Goal: Task Accomplishment & Management: Use online tool/utility

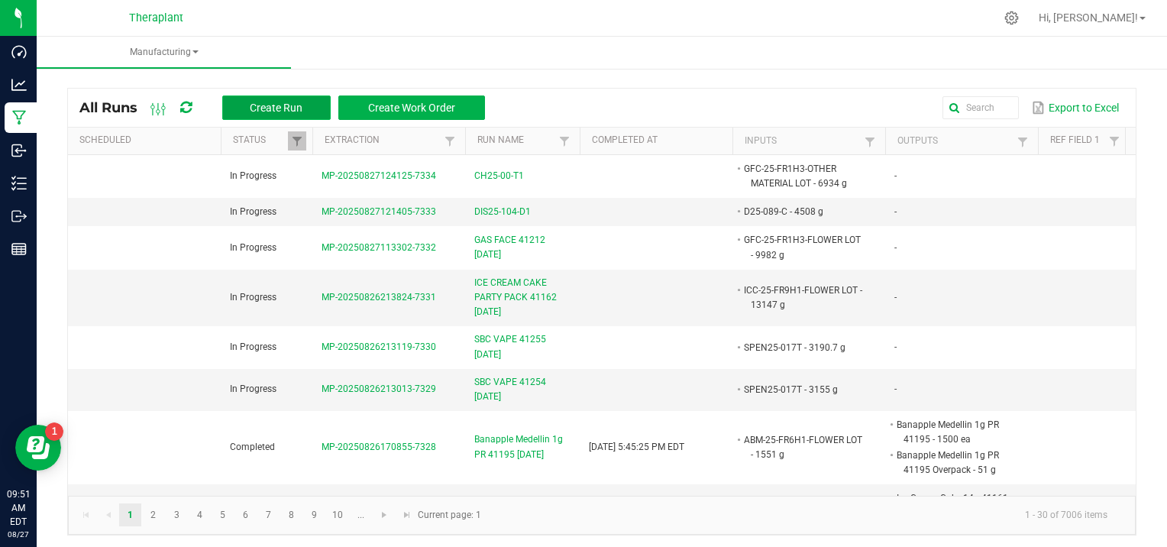
click at [291, 102] on span "Create Run" at bounding box center [276, 108] width 53 height 12
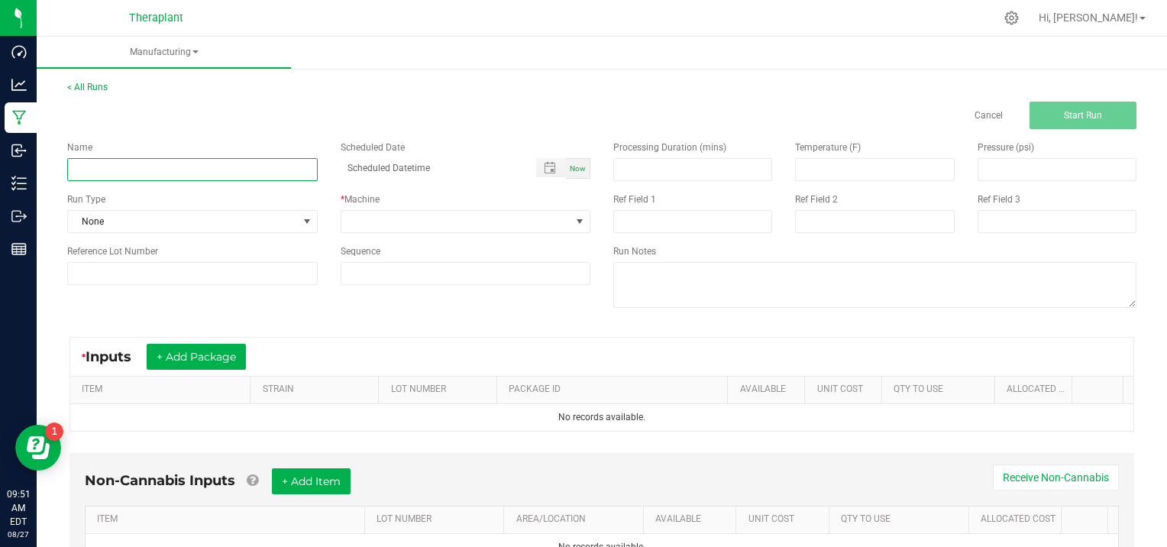
click at [110, 166] on input at bounding box center [192, 169] width 250 height 23
type input "D25-096"
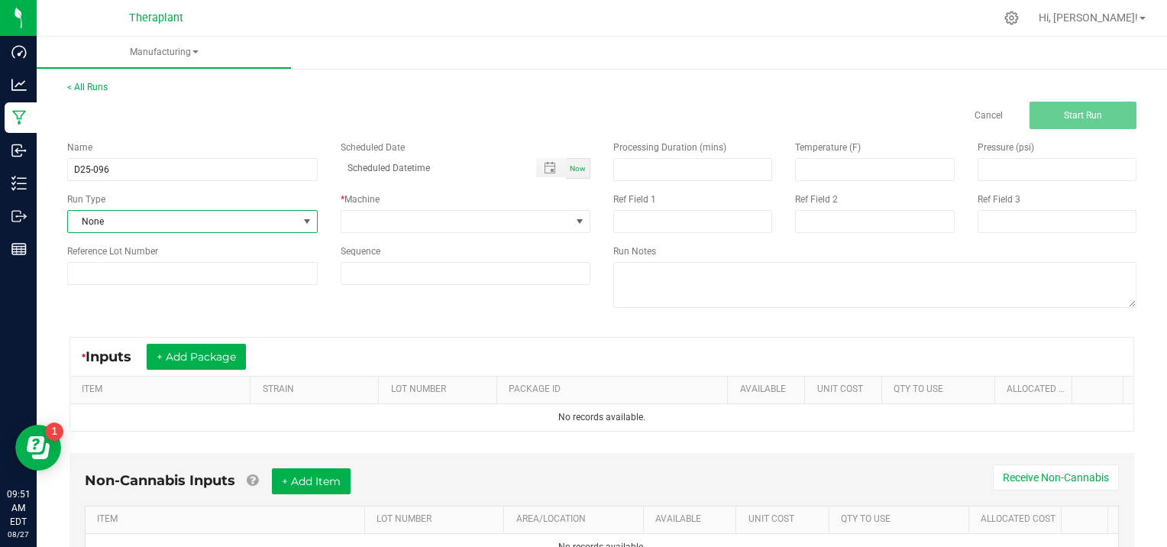
click at [301, 218] on span at bounding box center [307, 221] width 12 height 12
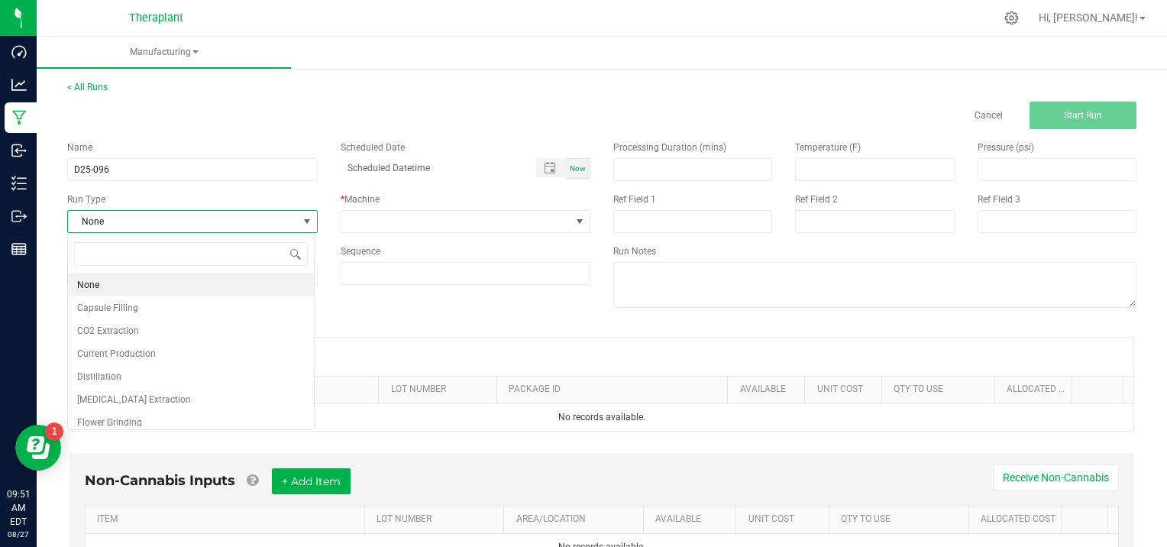
scroll to position [22, 247]
click at [189, 395] on li "[MEDICAL_DATA] Extraction" at bounding box center [191, 399] width 246 height 23
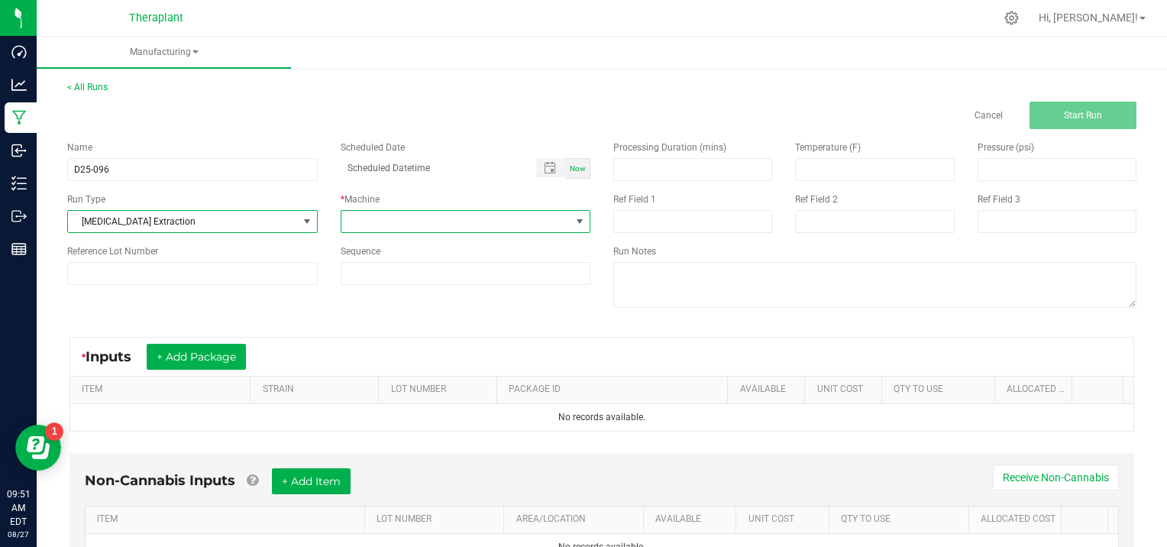
click at [573, 218] on span at bounding box center [579, 221] width 12 height 12
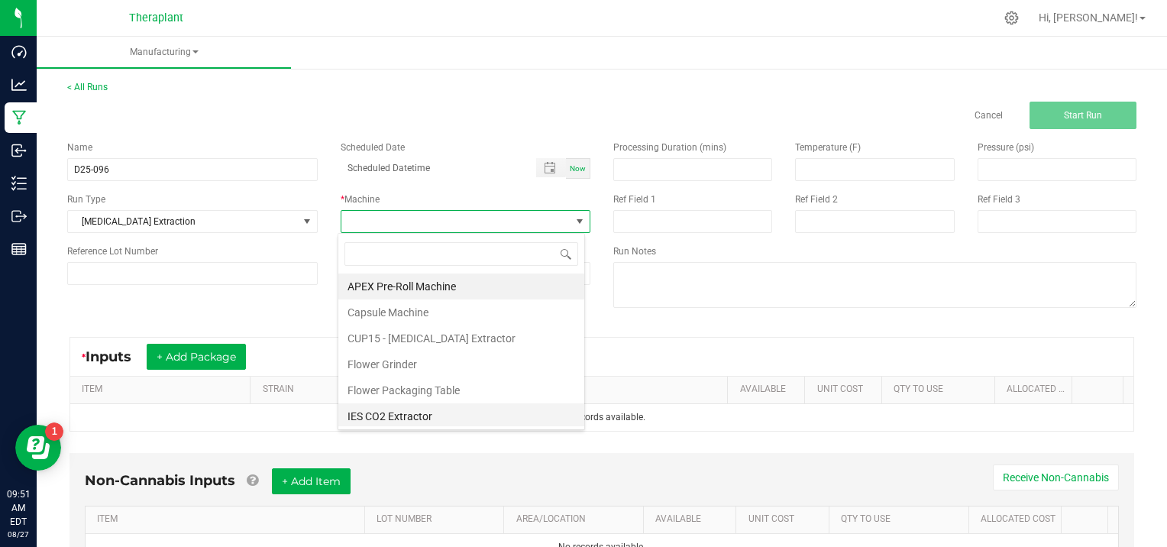
click at [398, 418] on li "IES CO2 Extractor" at bounding box center [461, 416] width 246 height 26
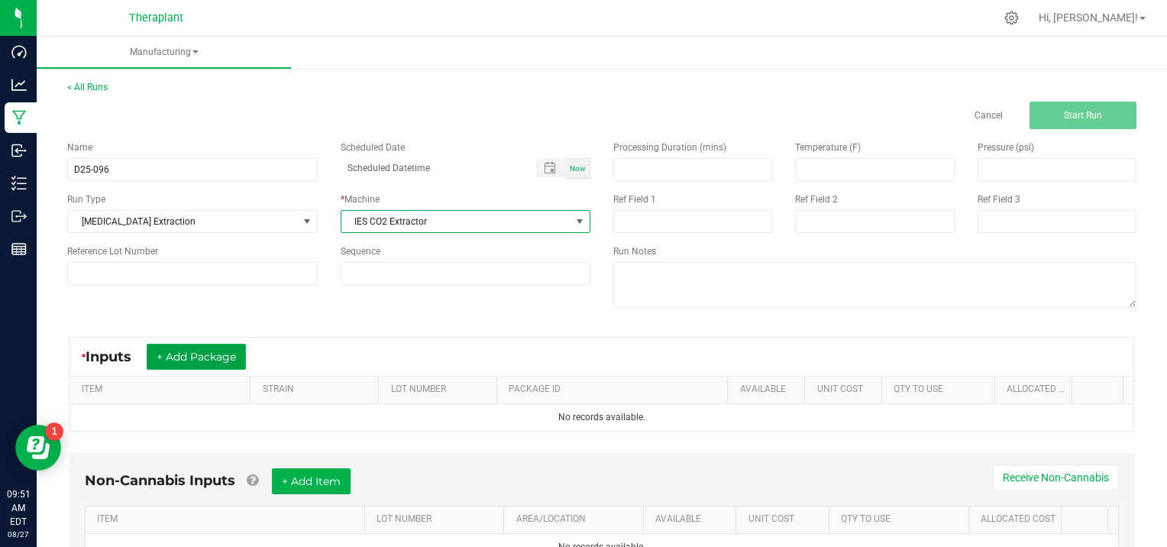
click at [208, 353] on button "+ Add Package" at bounding box center [196, 357] width 99 height 26
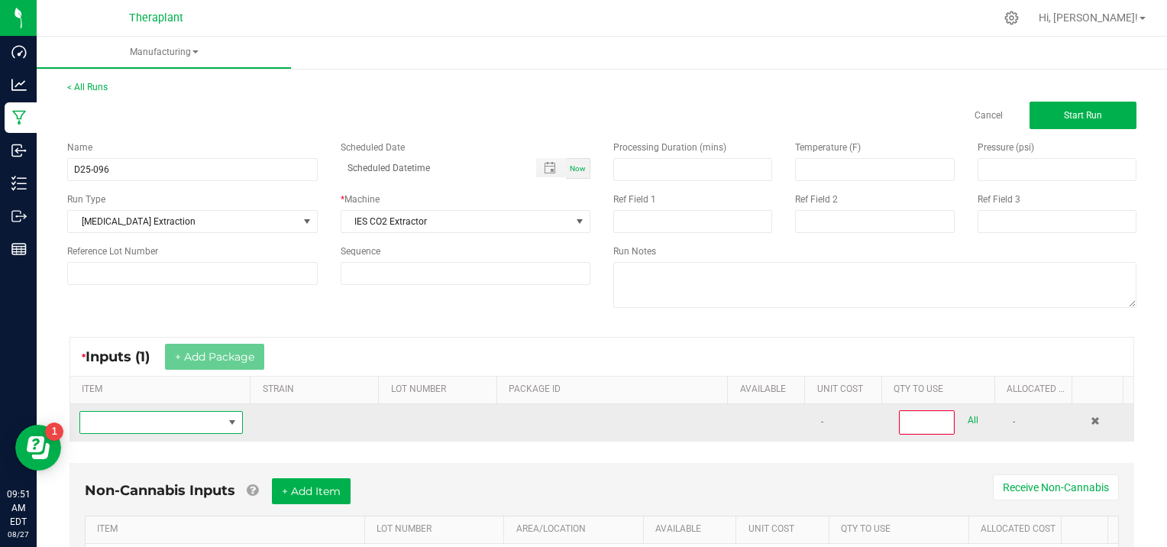
click at [131, 424] on span "NO DATA FOUND" at bounding box center [151, 422] width 143 height 21
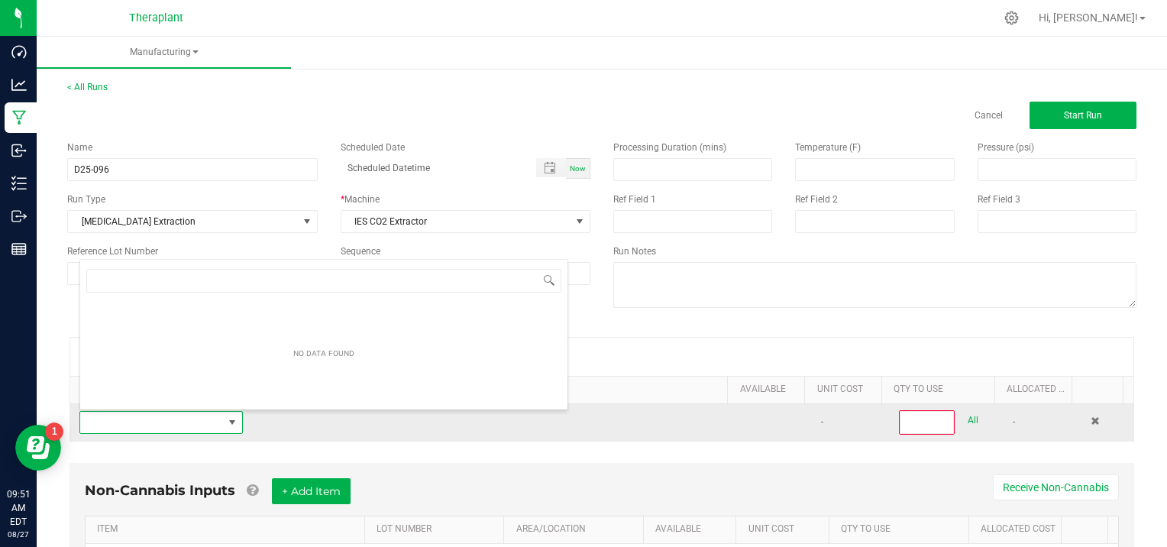
scroll to position [22, 157]
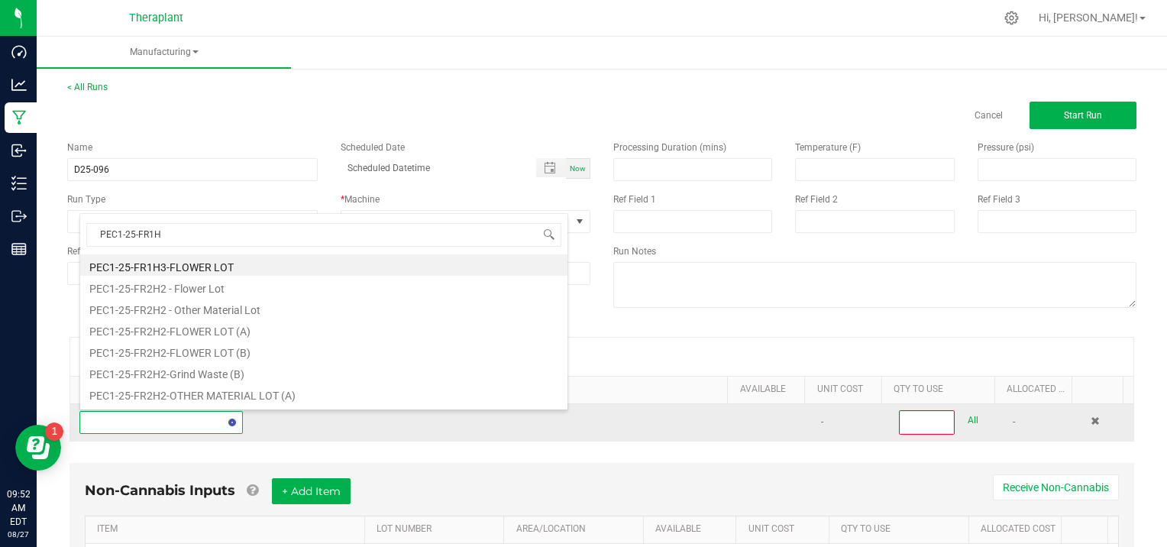
type input "PEC1-25-FR1H3"
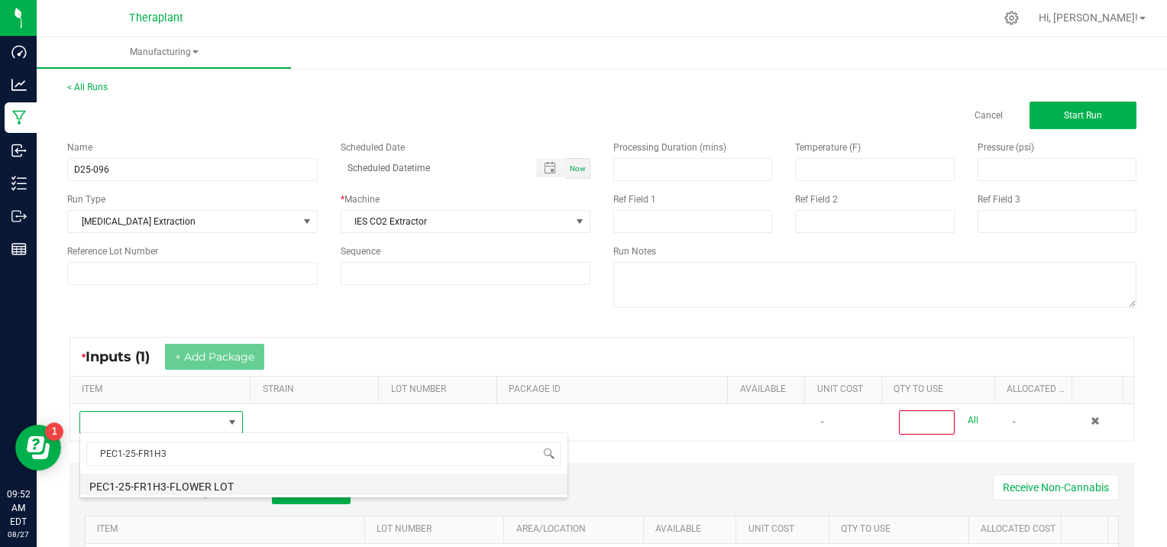
click at [214, 484] on li "PEC1-25-FR1H3-FLOWER LOT" at bounding box center [323, 483] width 487 height 21
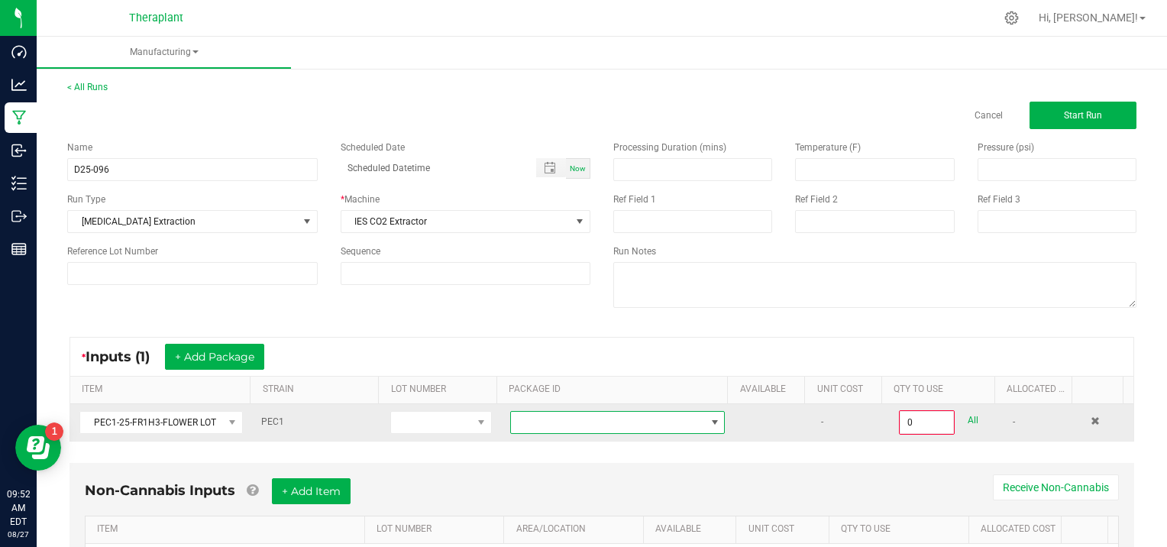
click at [709, 418] on span at bounding box center [715, 422] width 12 height 12
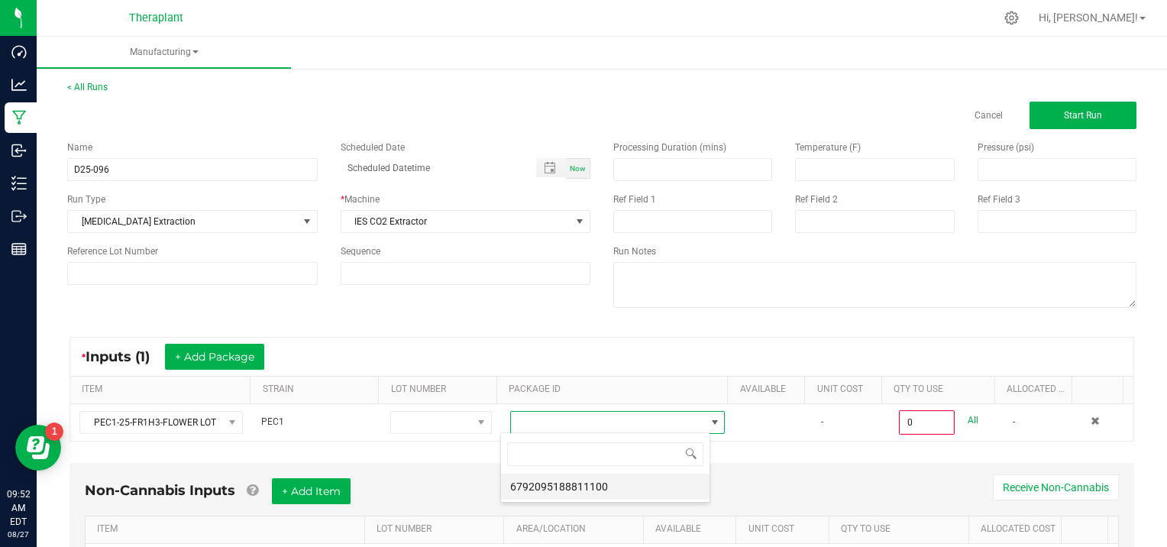
scroll to position [22, 209]
click at [649, 489] on li "6792095188811100" at bounding box center [605, 486] width 208 height 26
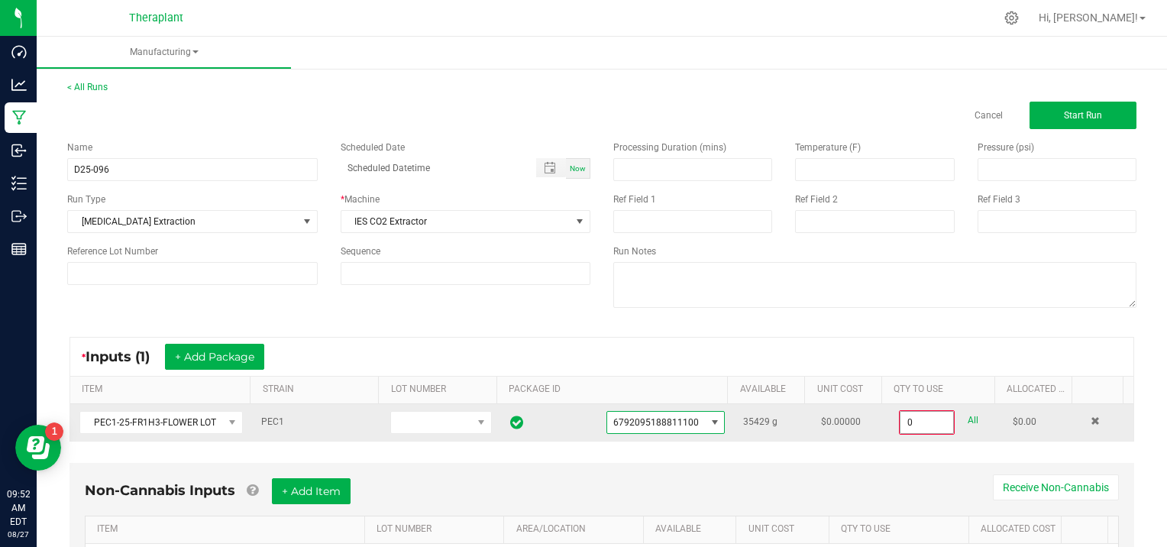
click at [925, 421] on input "0" at bounding box center [926, 422] width 53 height 21
click at [928, 422] on input "0" at bounding box center [926, 422] width 53 height 21
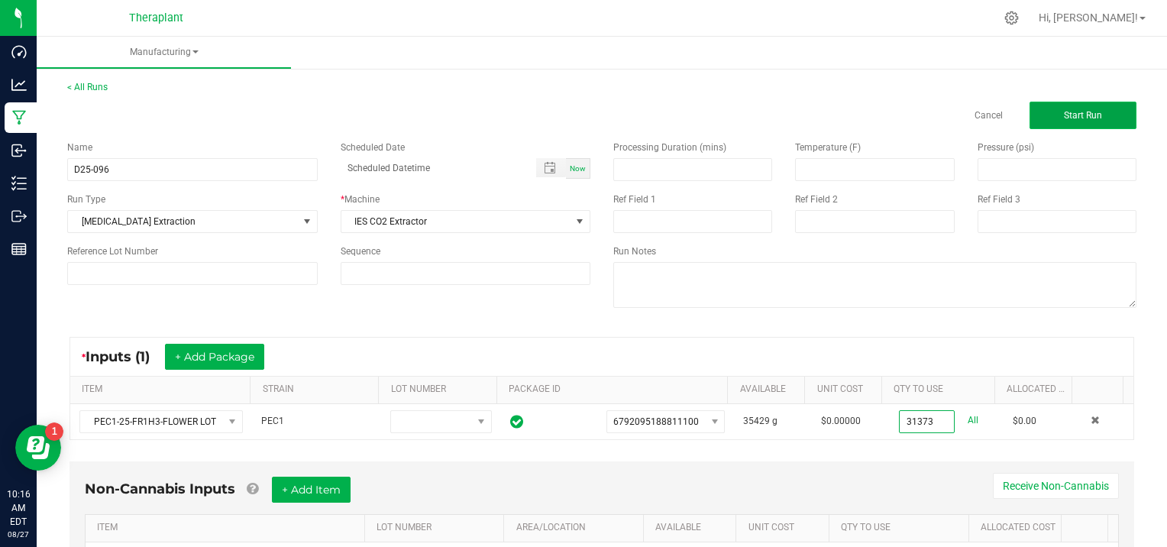
type input "31373.0000 g"
click at [1035, 108] on button "Start Run" at bounding box center [1082, 115] width 107 height 27
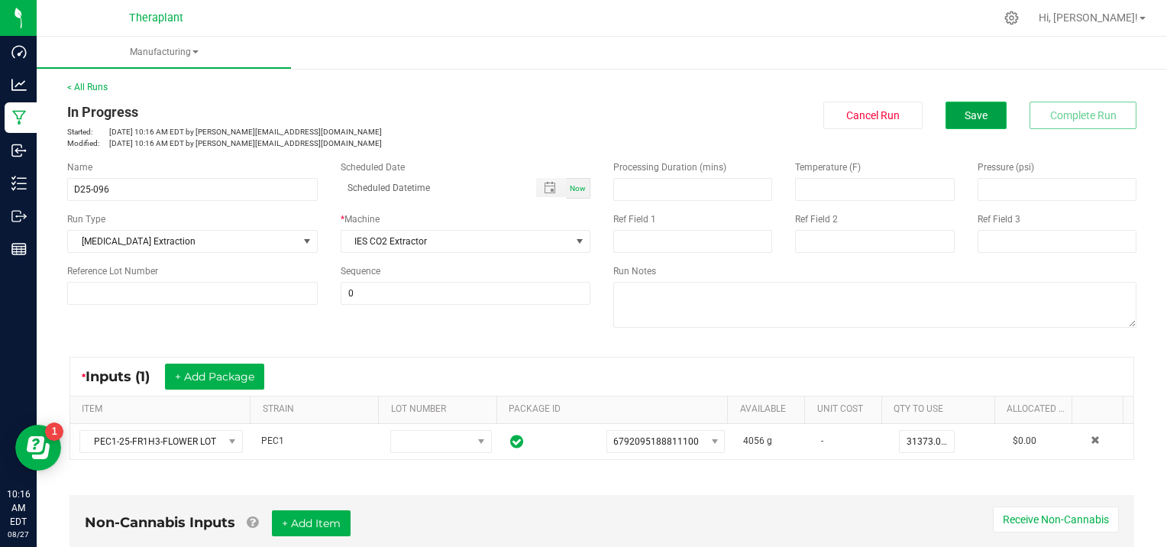
click at [972, 109] on span "Save" at bounding box center [975, 115] width 23 height 12
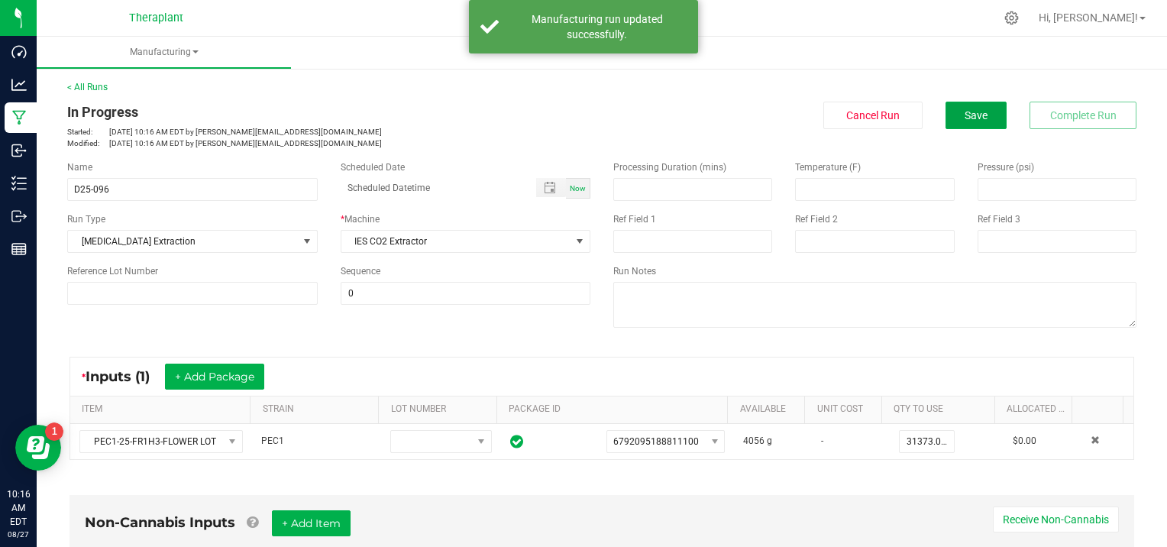
click at [972, 109] on span "Save" at bounding box center [975, 115] width 23 height 12
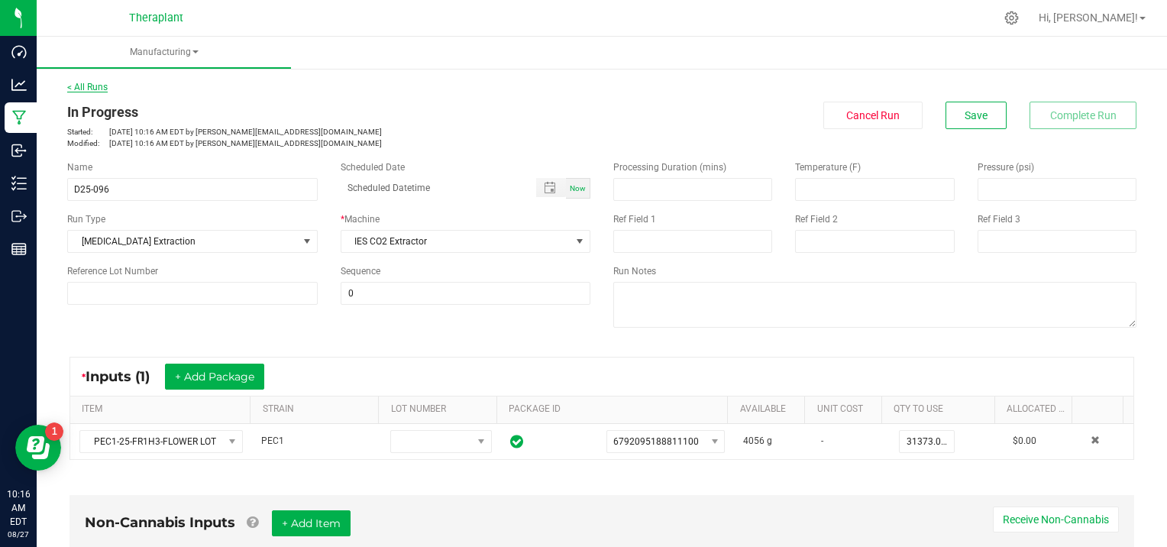
click at [89, 85] on link "< All Runs" at bounding box center [87, 87] width 40 height 11
